Goal: Task Accomplishment & Management: Use online tool/utility

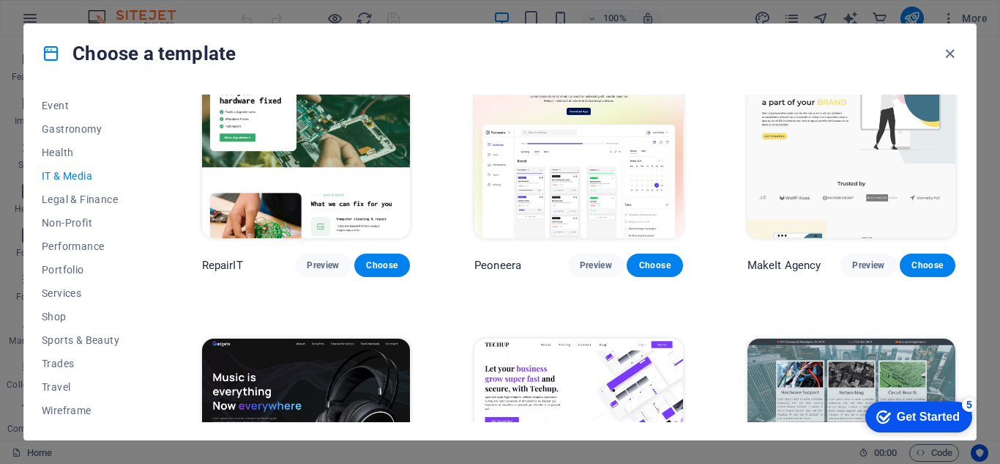
scroll to position [73, 0]
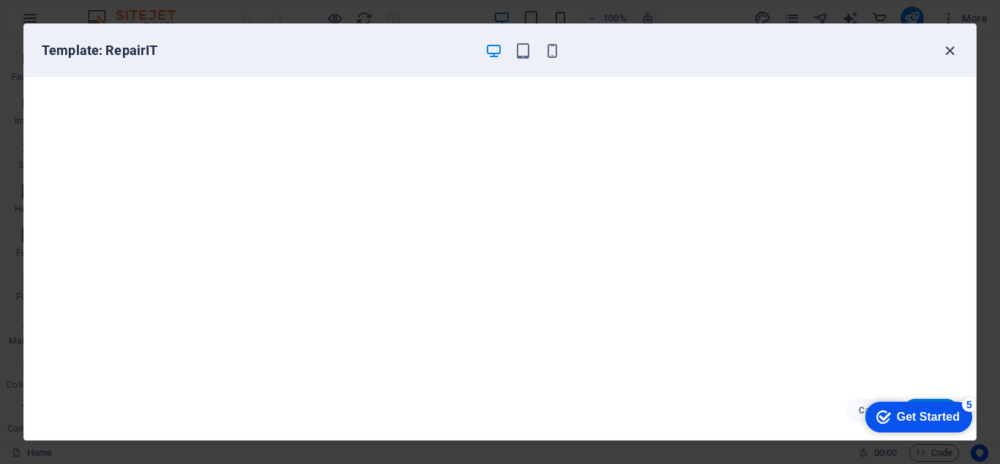
click at [0, 0] on icon "button" at bounding box center [0, 0] width 0 height 0
